Goal: Check status: Check status

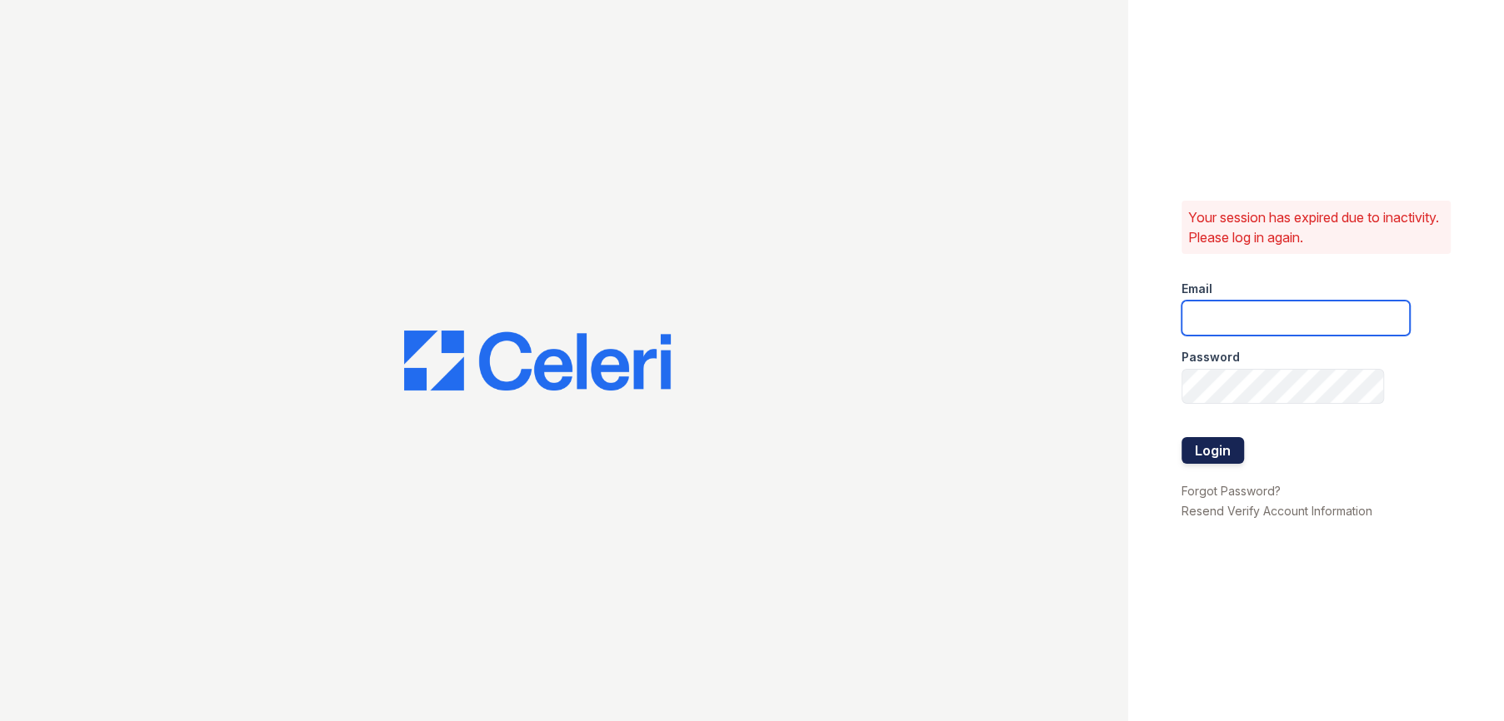
type input "[EMAIL_ADDRESS][DOMAIN_NAME]"
click at [1205, 455] on button "Login" at bounding box center [1212, 450] width 62 height 27
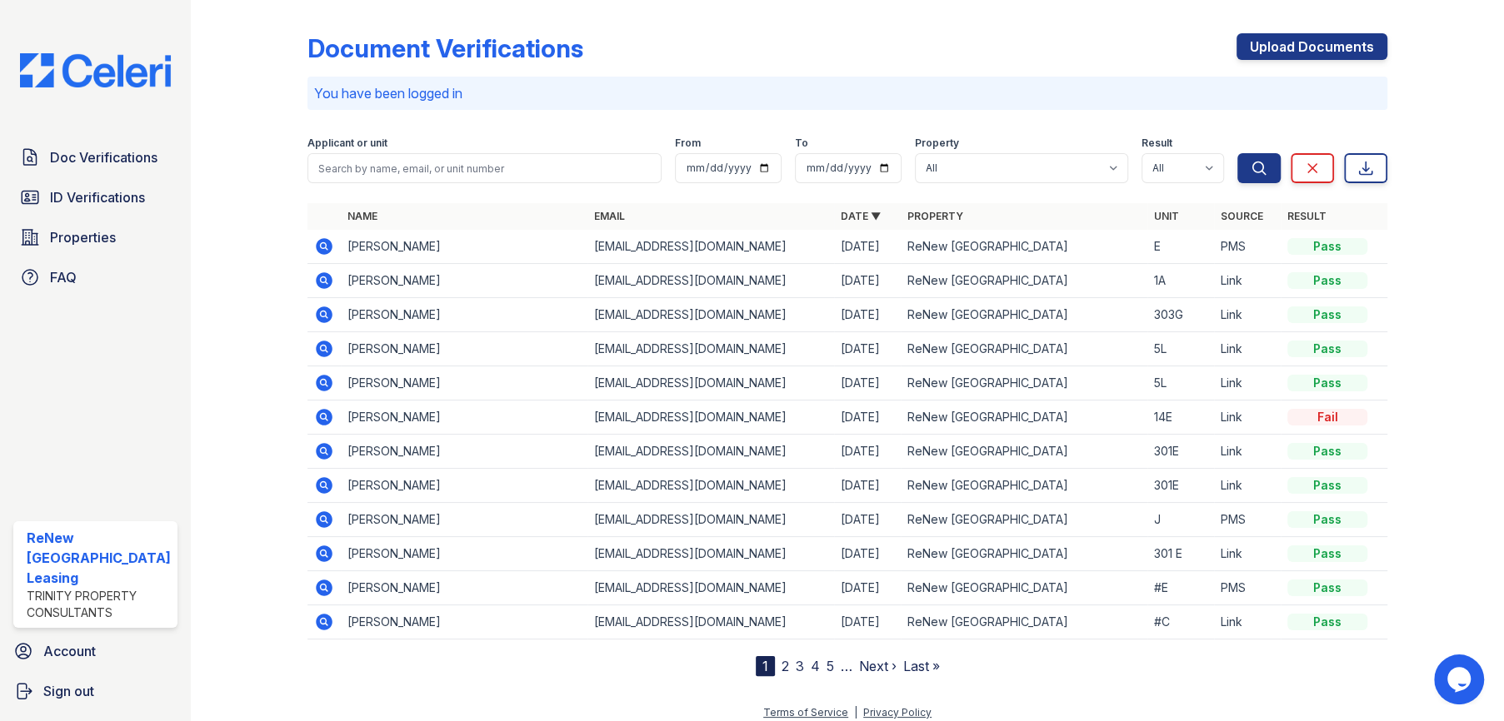
click at [321, 244] on icon at bounding box center [323, 245] width 4 height 4
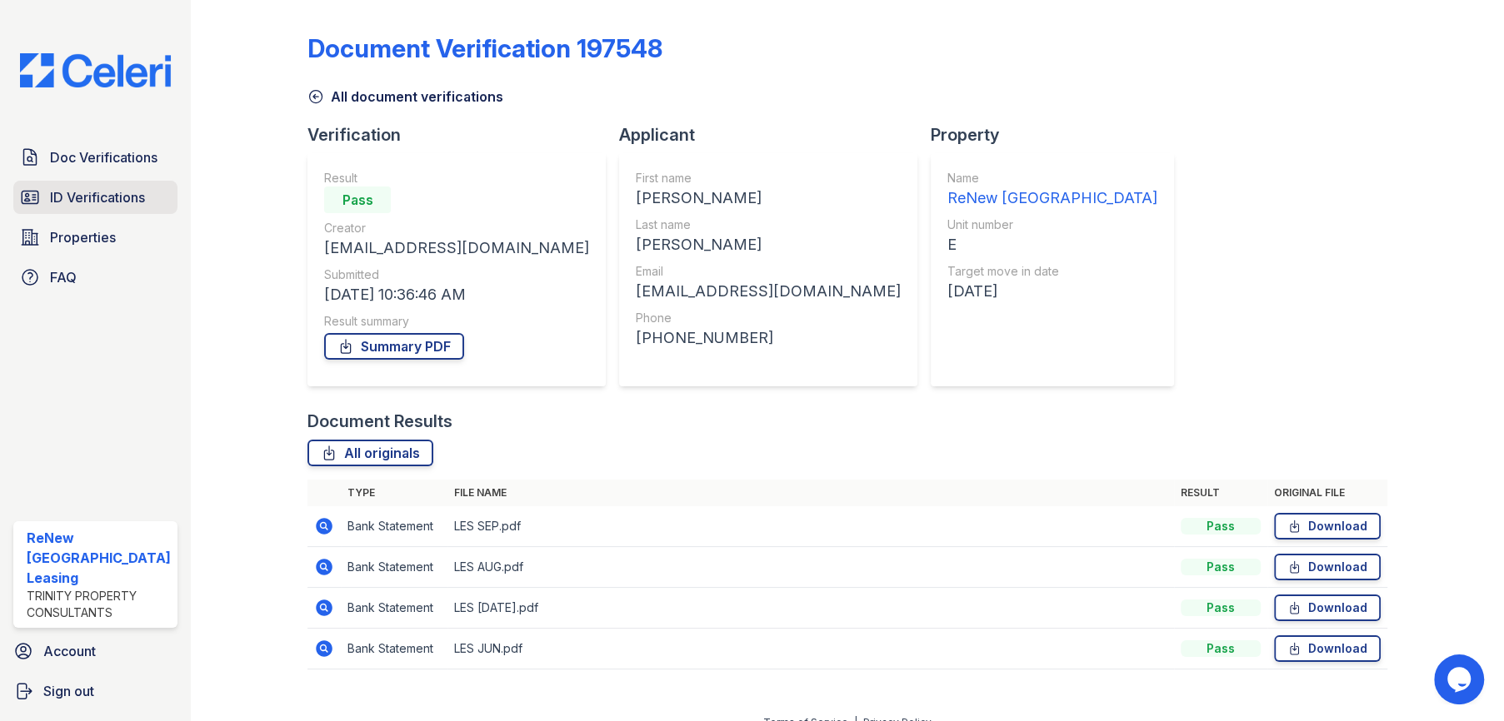
click at [99, 191] on span "ID Verifications" at bounding box center [97, 197] width 95 height 20
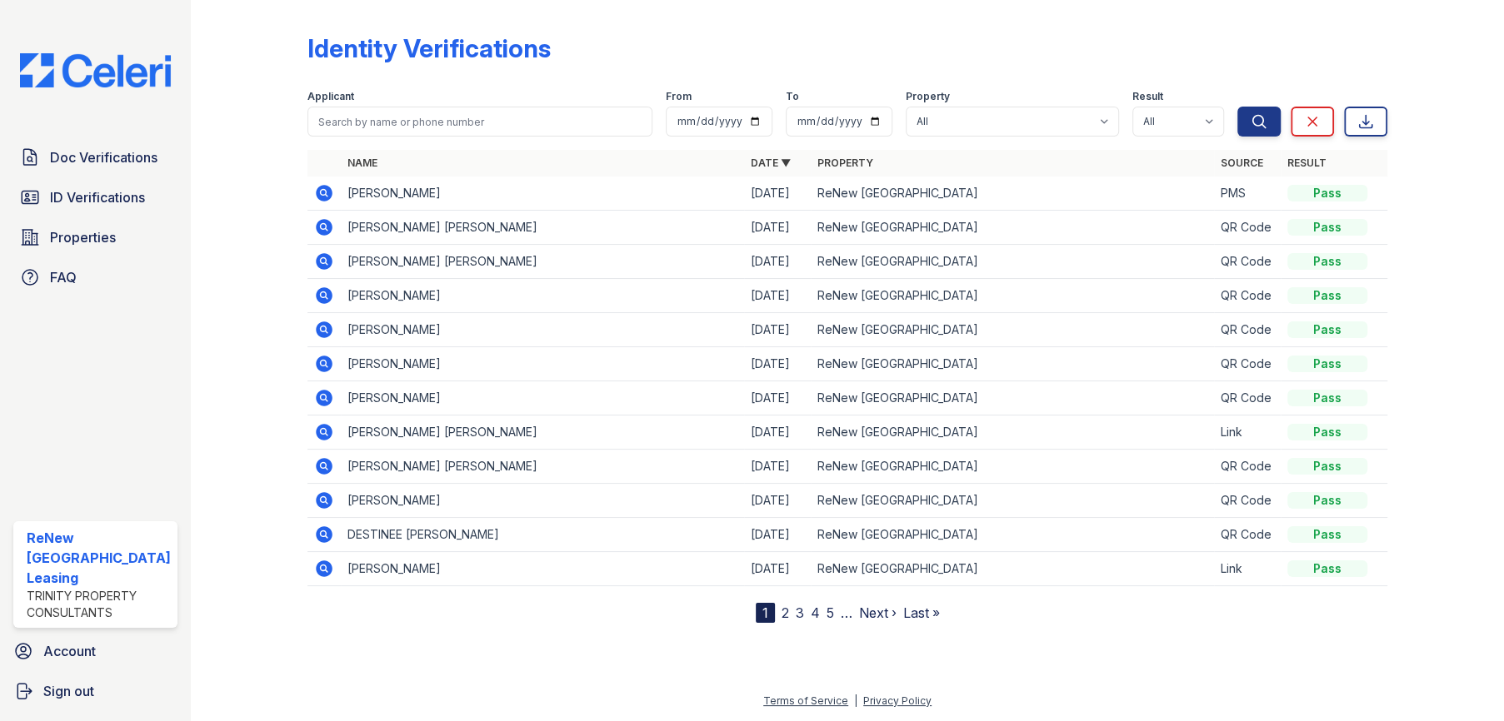
click at [321, 191] on icon at bounding box center [323, 192] width 4 height 4
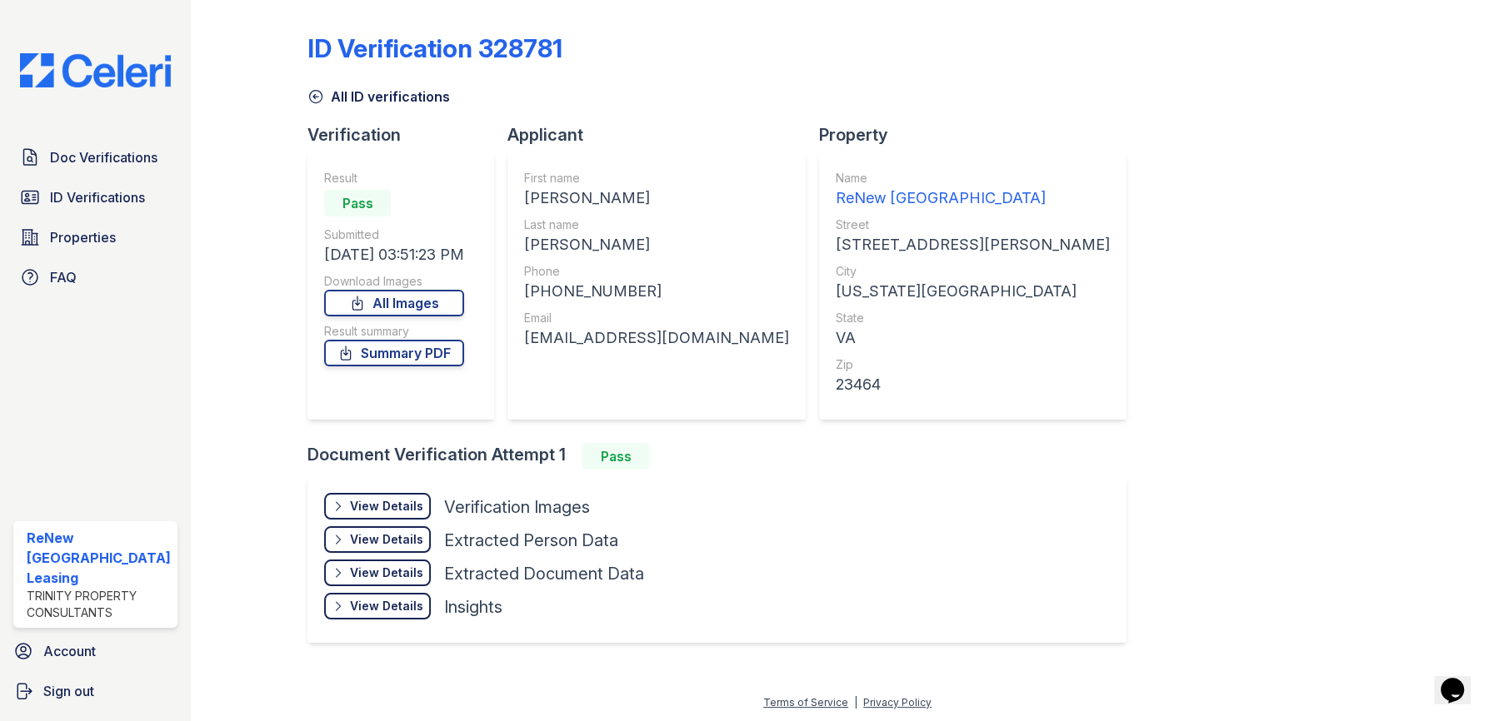
click at [399, 500] on div "View Details" at bounding box center [386, 506] width 73 height 17
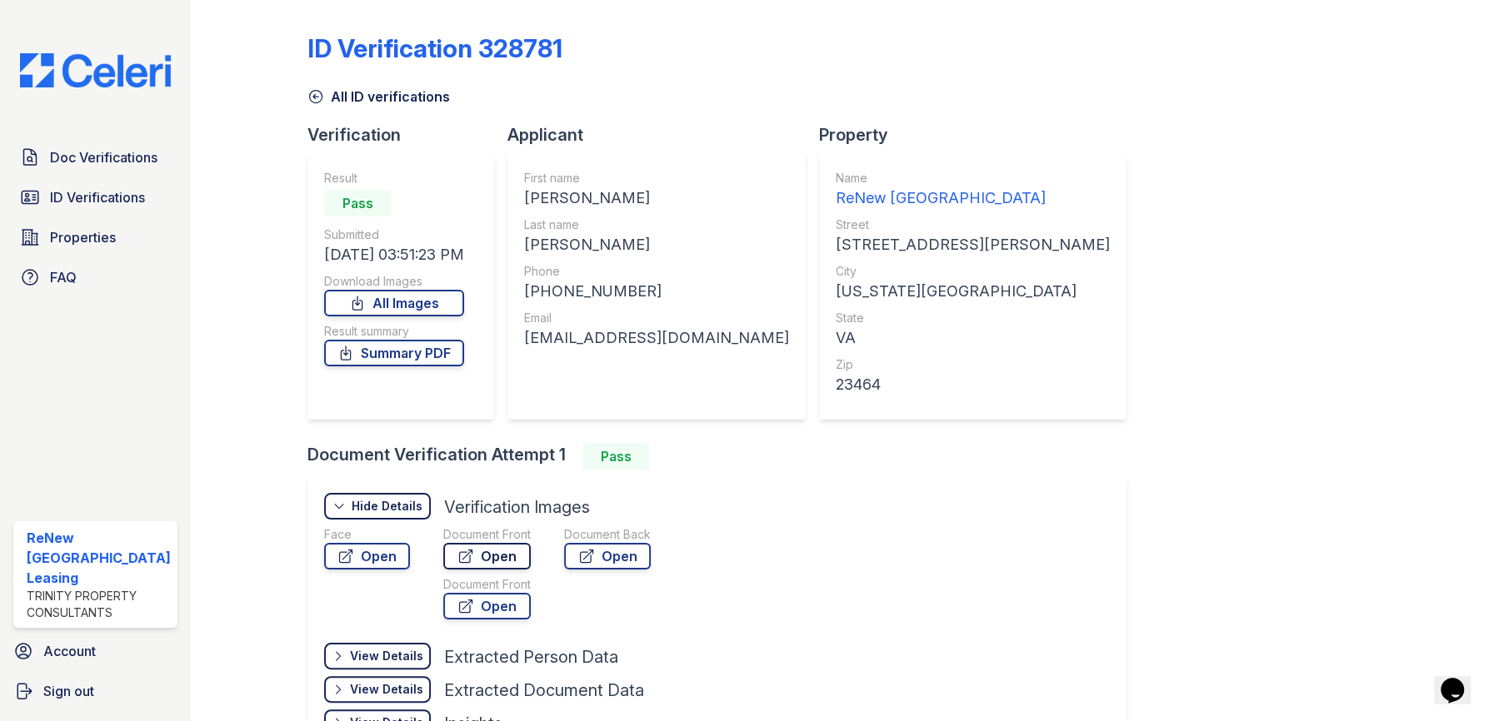
click at [477, 555] on link "Open" at bounding box center [486, 556] width 87 height 27
click at [615, 566] on link "Open" at bounding box center [607, 556] width 87 height 27
click at [105, 191] on span "ID Verifications" at bounding box center [97, 197] width 95 height 20
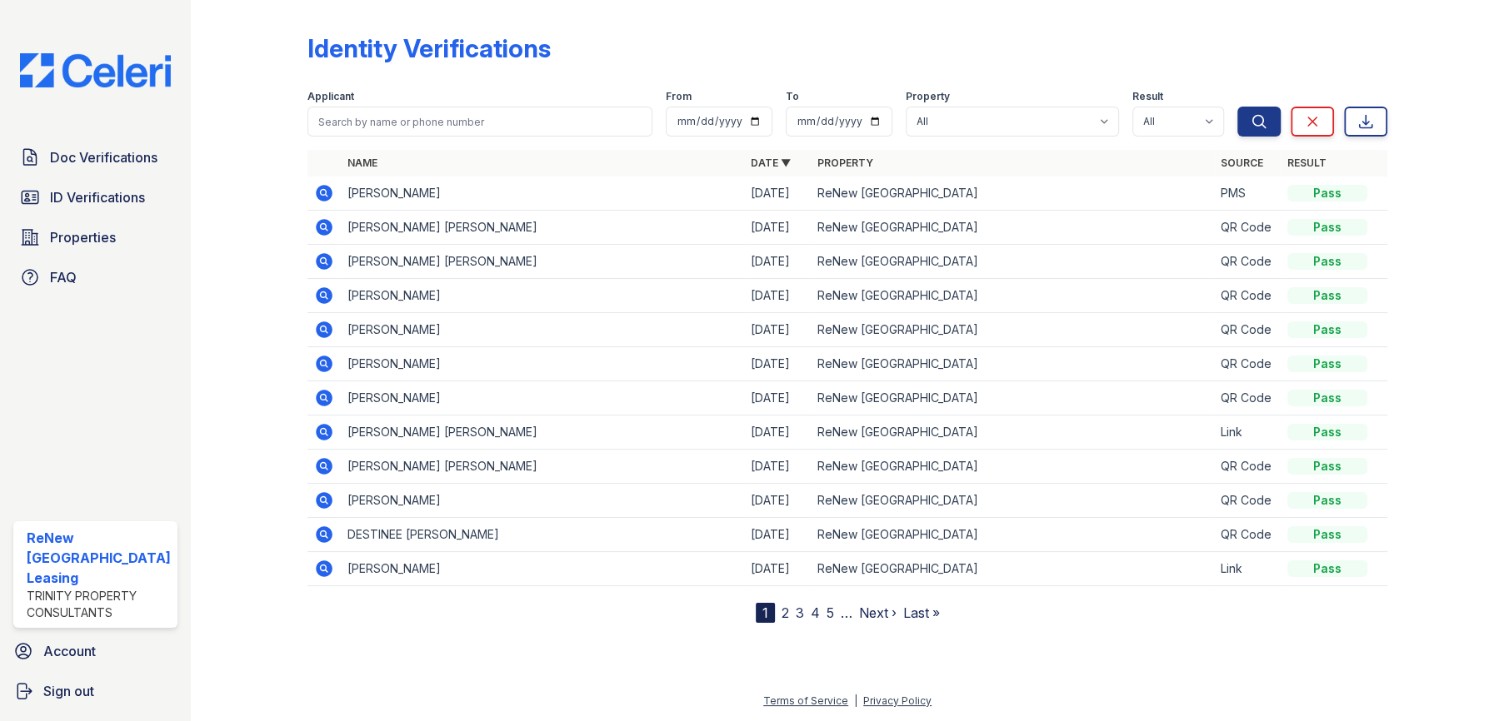
click at [323, 227] on icon at bounding box center [324, 227] width 20 height 20
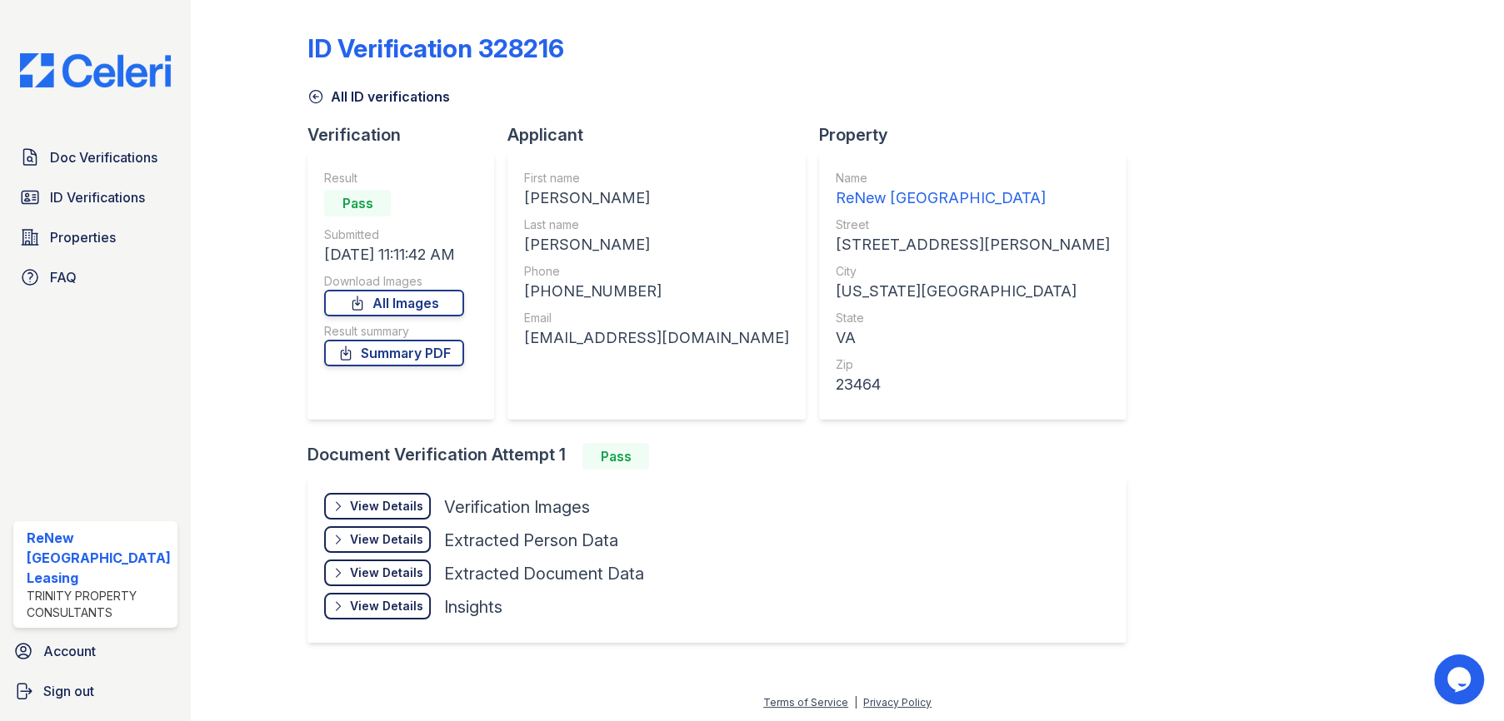
click at [380, 493] on div "View Details Details" at bounding box center [377, 506] width 107 height 27
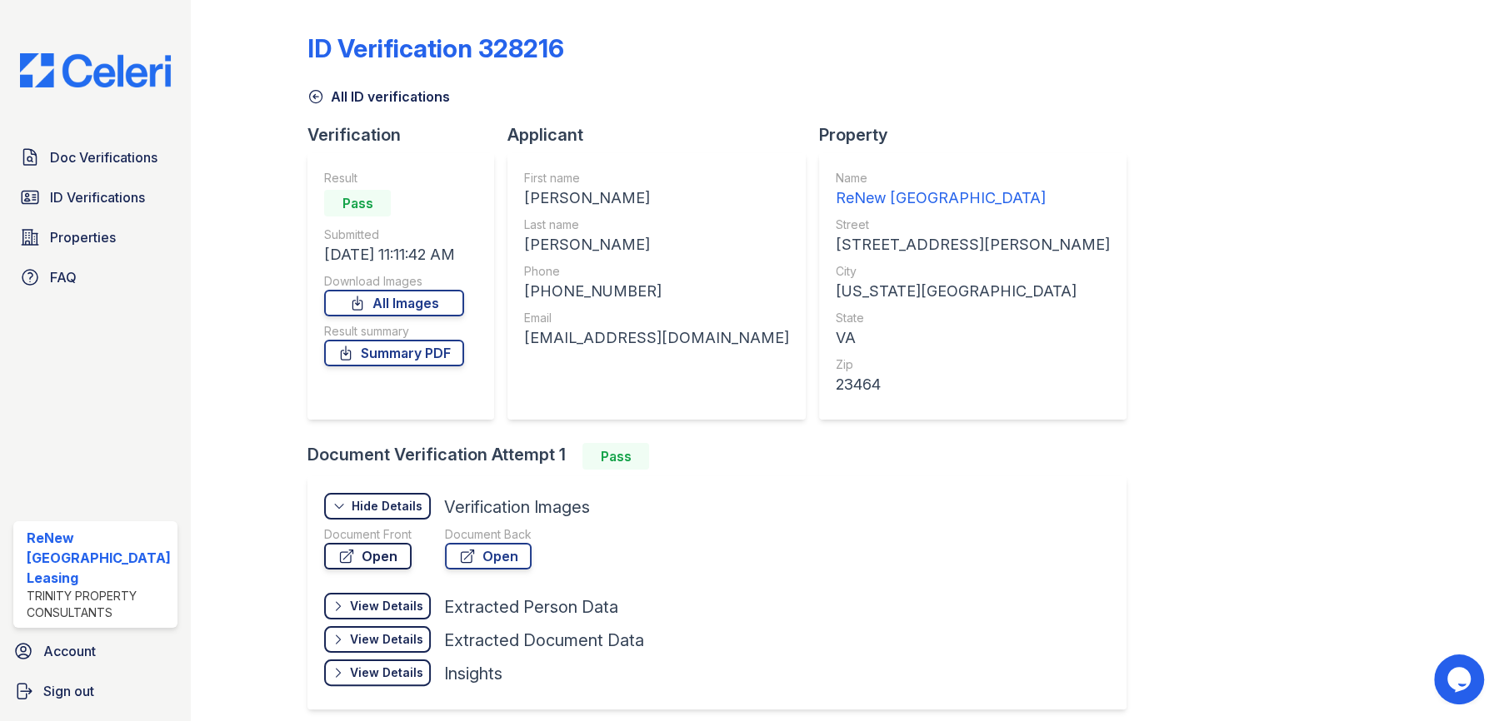
click at [385, 566] on link "Open" at bounding box center [367, 556] width 87 height 27
click at [318, 96] on icon at bounding box center [316, 97] width 12 height 12
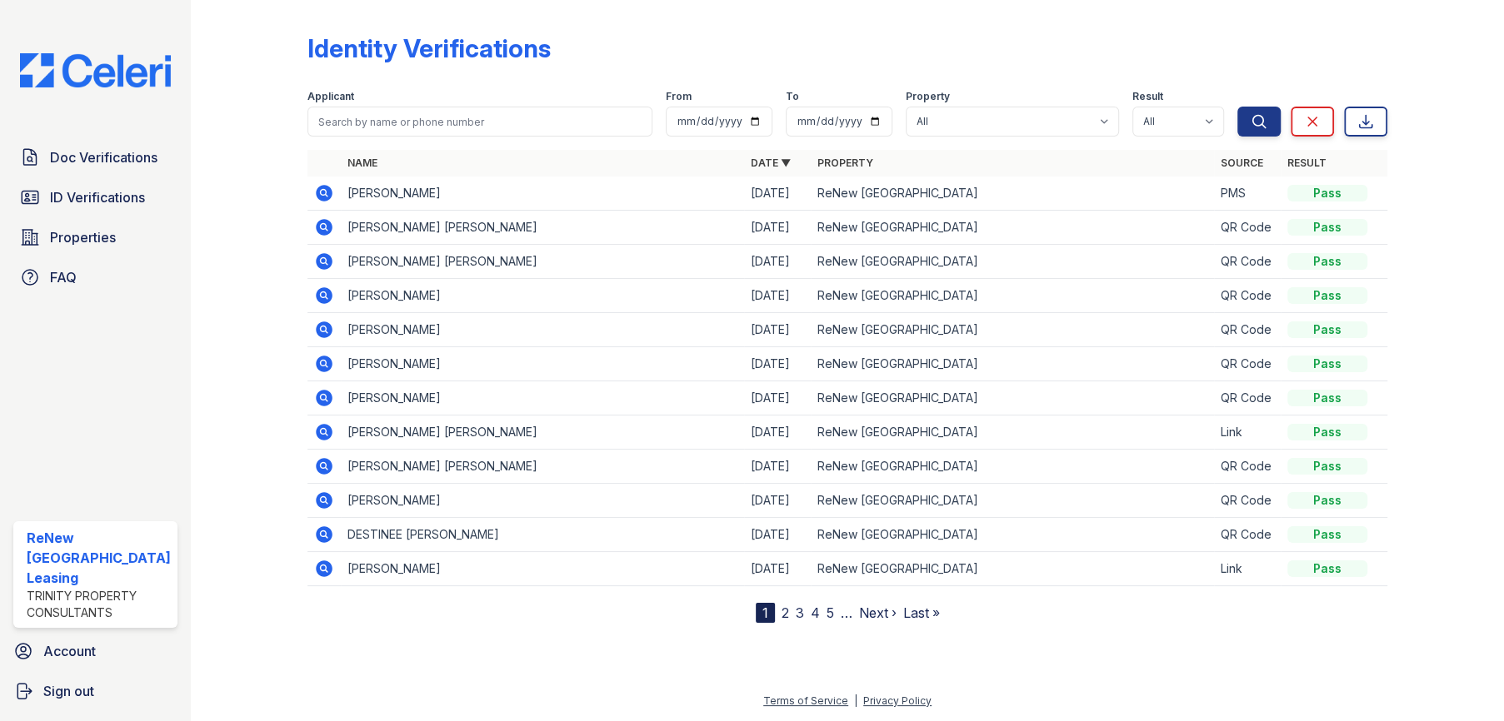
click at [325, 192] on icon at bounding box center [324, 193] width 17 height 17
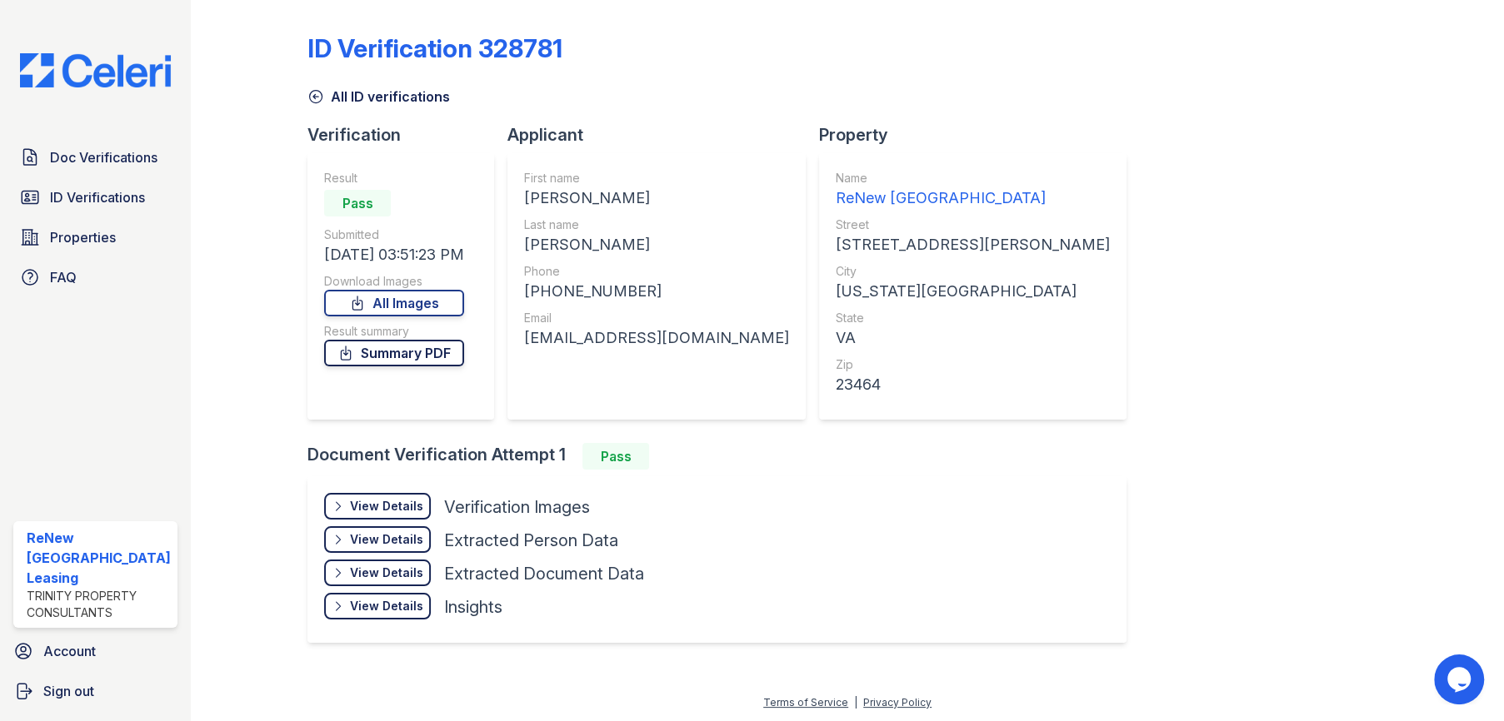
click at [433, 355] on link "Summary PDF" at bounding box center [394, 353] width 140 height 27
